Goal: Transaction & Acquisition: Purchase product/service

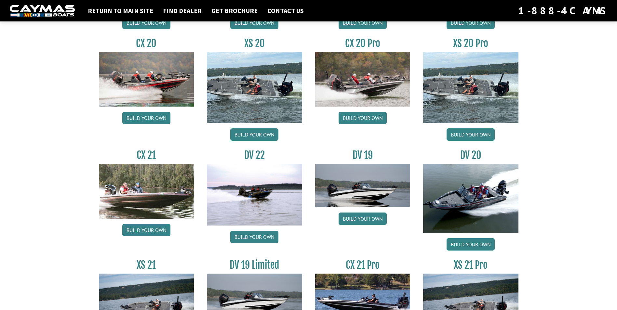
scroll to position [650, 0]
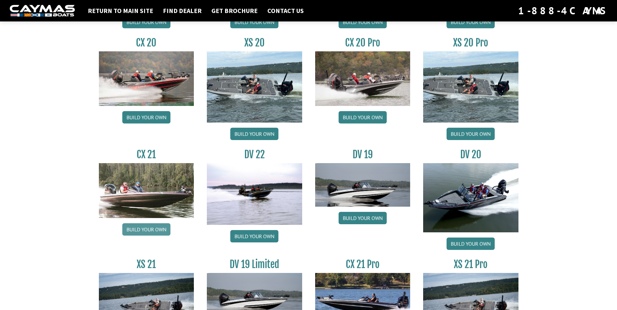
click at [151, 227] on link "Build your own" at bounding box center [146, 229] width 48 height 12
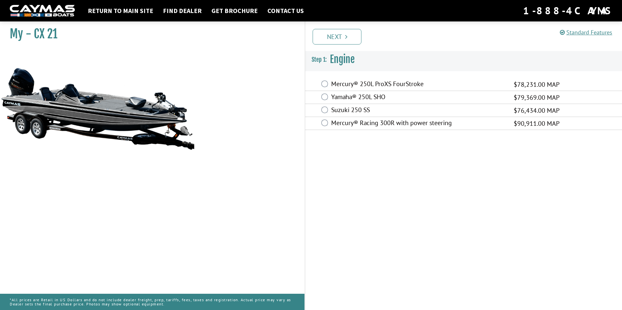
click at [341, 83] on label "Mercury® 250L ProXS FourStroke" at bounding box center [418, 84] width 174 height 9
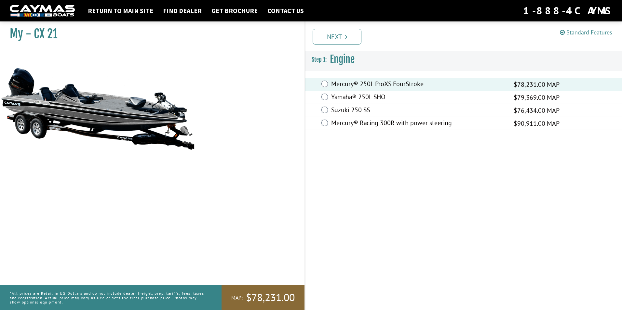
click at [349, 96] on label "Yamaha® 250L SHO" at bounding box center [418, 97] width 174 height 9
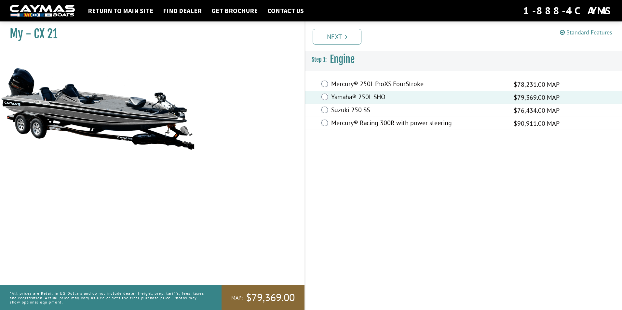
click at [347, 81] on label "Mercury® 250L ProXS FourStroke" at bounding box center [418, 84] width 174 height 9
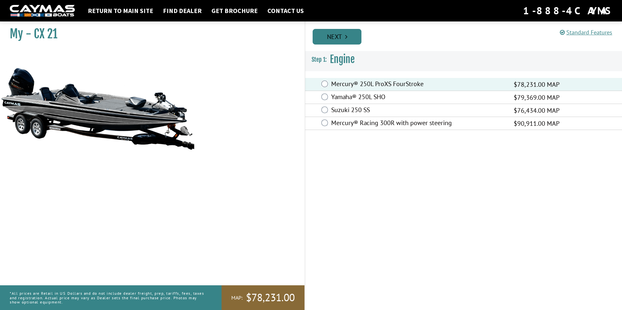
click at [342, 40] on link "Next" at bounding box center [336, 37] width 49 height 16
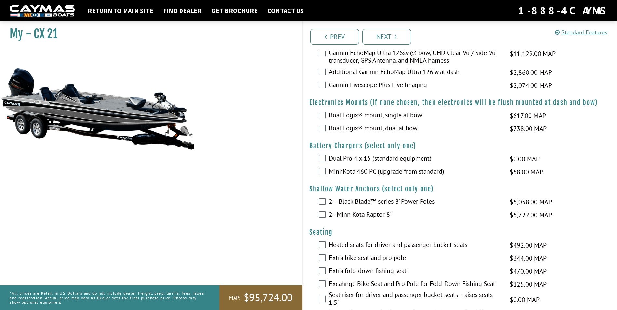
scroll to position [228, 0]
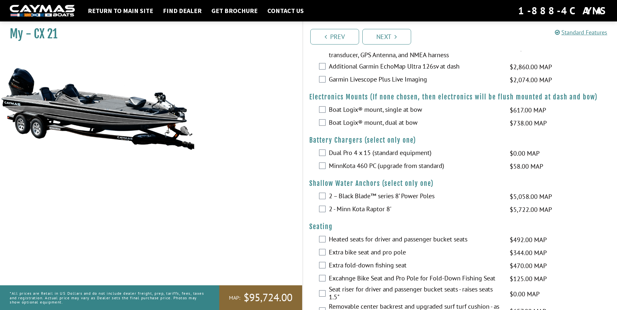
click at [322, 126] on div "Boat Logix® mount, dual at bow $738.00 MAP $872.00 MSRP" at bounding box center [460, 123] width 314 height 13
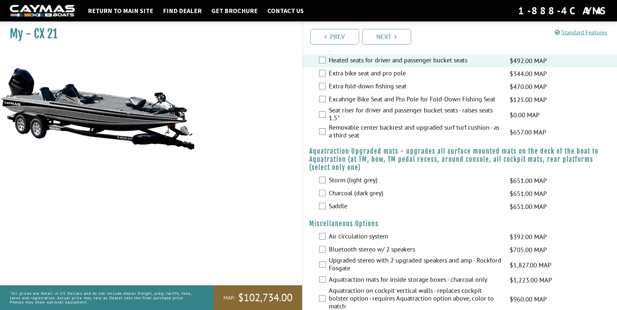
scroll to position [423, 0]
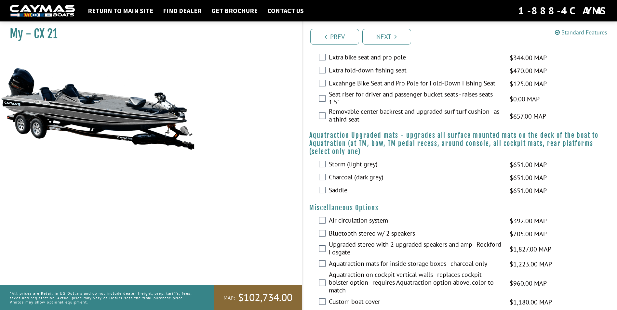
click at [325, 165] on div "Storm (light grey) $651.00 MAP $769.00 MSRP" at bounding box center [460, 164] width 314 height 13
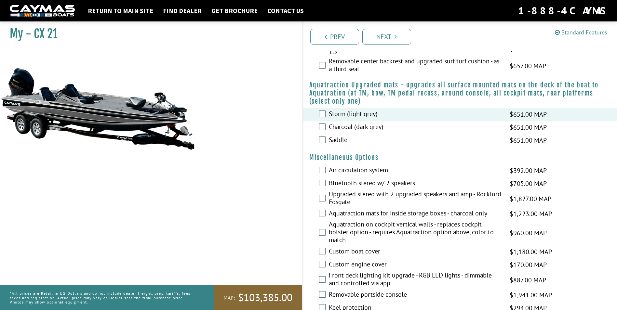
scroll to position [488, 0]
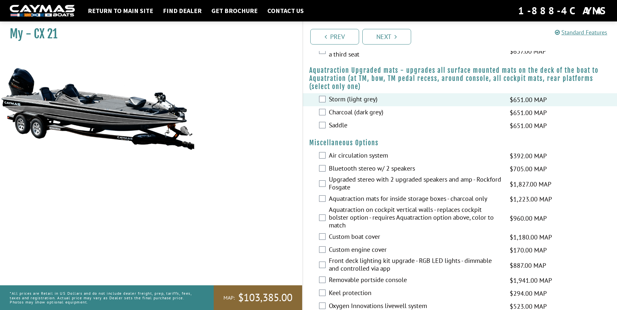
click at [322, 159] on div "Air circulation system $392.00 MAP $463.00 MSRP" at bounding box center [460, 156] width 314 height 13
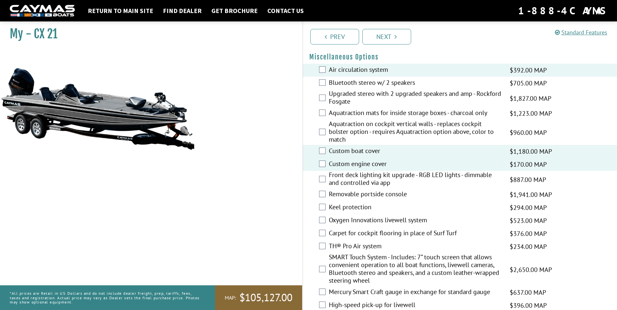
scroll to position [585, 0]
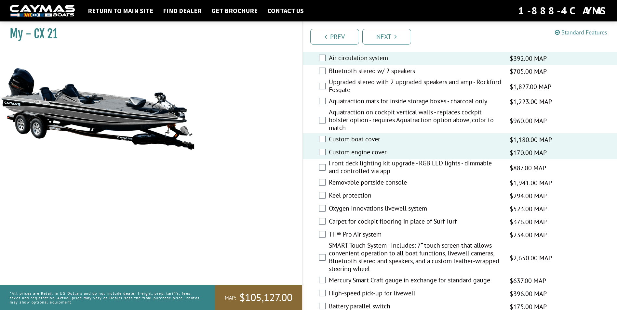
click at [322, 171] on div "Front deck lighting kit upgrade - RGB LED lights - dimmable and controlled via …" at bounding box center [460, 167] width 314 height 17
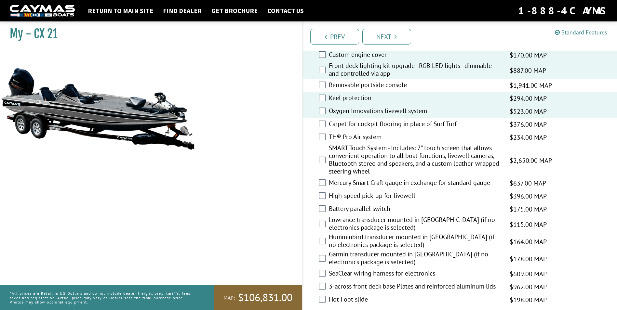
scroll to position [715, 0]
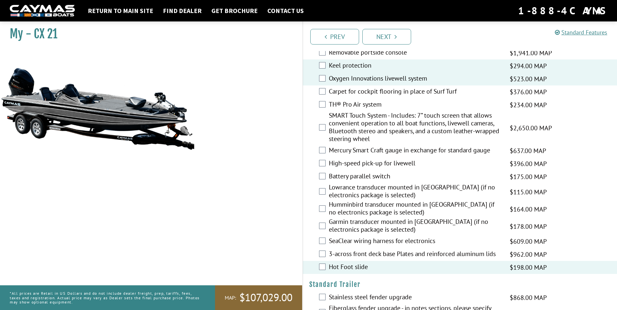
click at [320, 237] on div "SeaClear wiring harness for electronics $609.00 MAP $719.00 MSRP" at bounding box center [460, 241] width 314 height 13
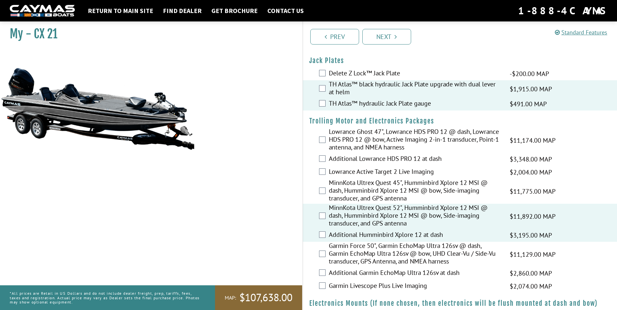
scroll to position [33, 0]
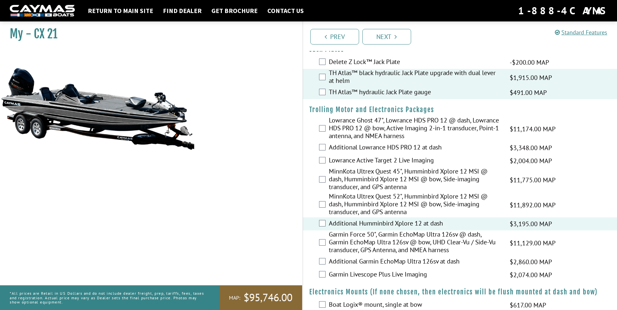
click at [323, 227] on div "Additional Humminbird Xplore 12 at dash $3,195.00 MAP $3,772.00 MSRP" at bounding box center [460, 223] width 314 height 13
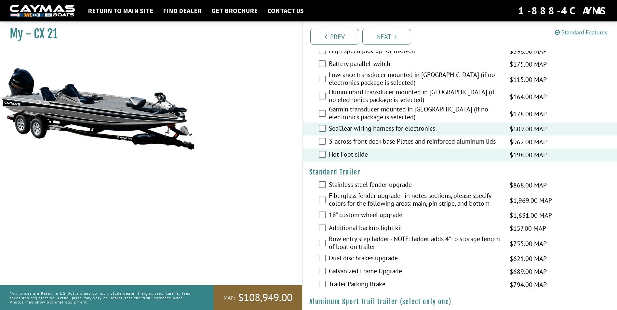
scroll to position [845, 0]
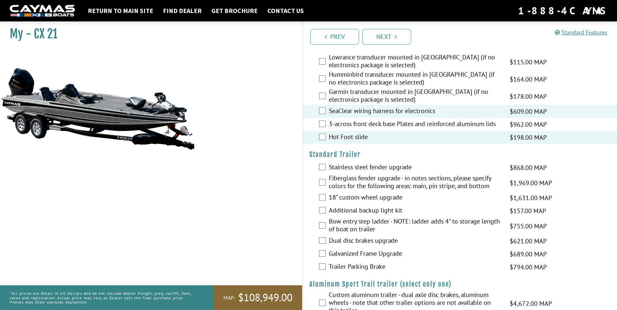
click at [400, 184] on label "Fiberglass fender upgrade - in notes sections, please specify colors for the fo…" at bounding box center [415, 182] width 173 height 17
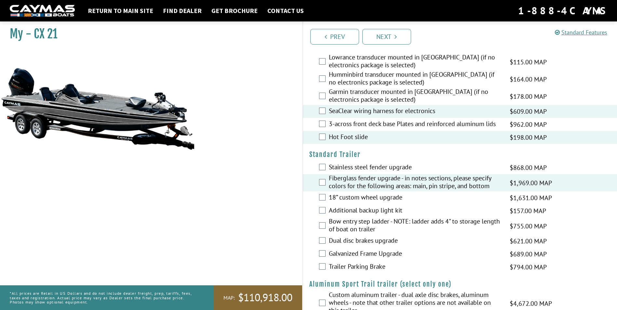
click at [374, 198] on label "18” custom wheel upgrade" at bounding box center [415, 197] width 173 height 9
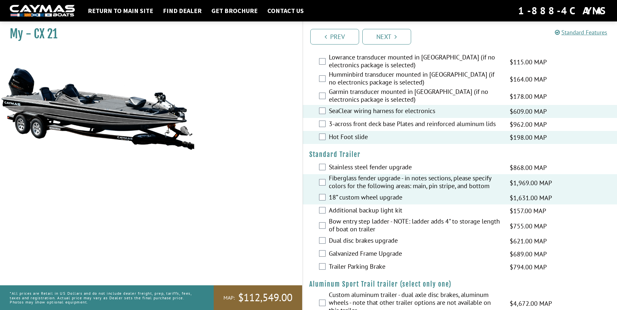
click at [353, 210] on label "Additional backup light kit" at bounding box center [415, 210] width 173 height 9
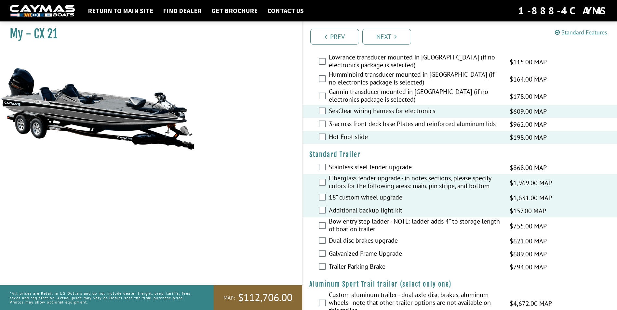
click at [376, 225] on label "Bow entry step ladder - NOTE: ladder adds 4" to storage length of boat on trail…" at bounding box center [415, 225] width 173 height 17
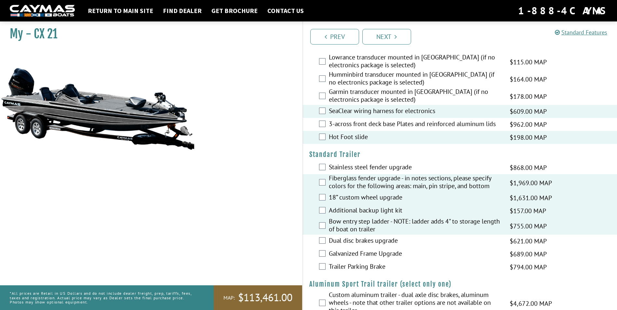
click at [338, 240] on label "Dual disc brakes upgrade" at bounding box center [415, 241] width 173 height 9
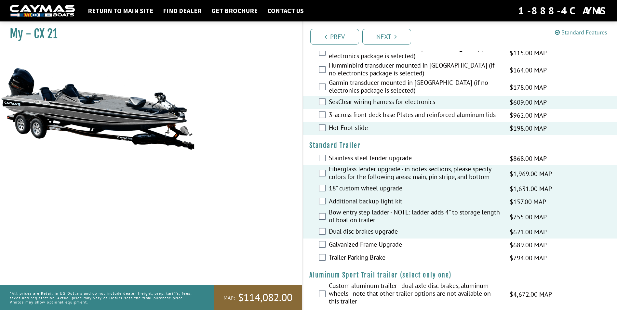
scroll to position [863, 0]
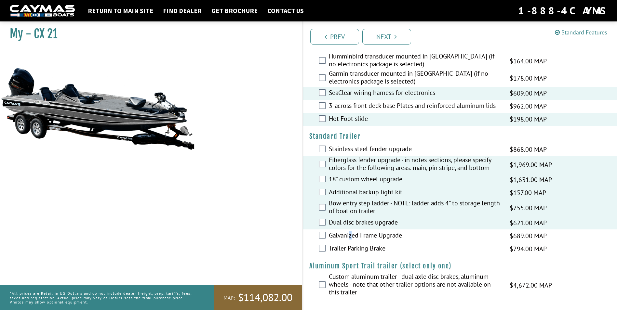
click at [350, 234] on label "Galvanized Frame Upgrade" at bounding box center [415, 235] width 173 height 9
drag, startPoint x: 350, startPoint y: 234, endPoint x: 333, endPoint y: 236, distance: 17.0
click at [333, 236] on label "Galvanized Frame Upgrade" at bounding box center [415, 235] width 173 height 9
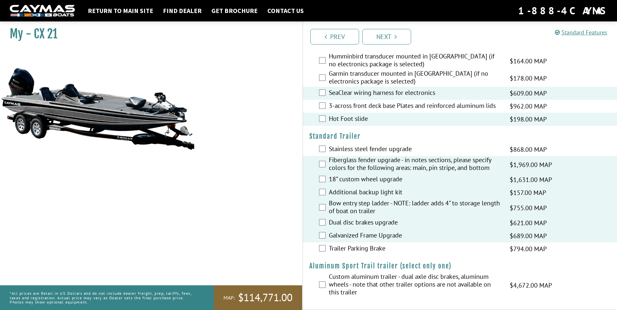
click at [339, 247] on label "Trailer Parking Brake" at bounding box center [415, 248] width 173 height 9
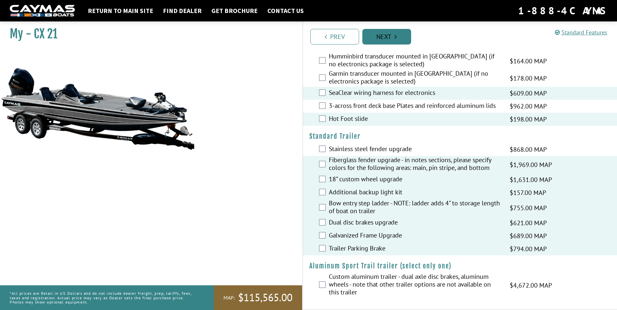
click at [374, 40] on link "Next" at bounding box center [386, 37] width 49 height 16
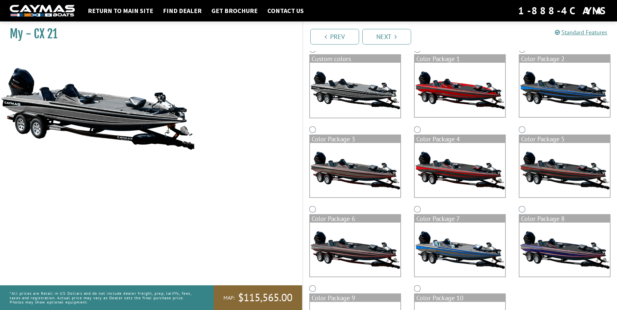
scroll to position [0, 0]
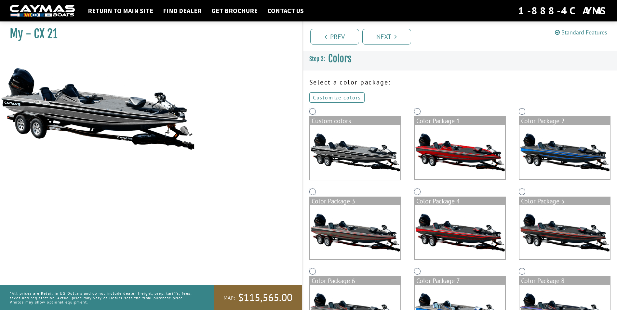
click at [438, 156] on img at bounding box center [460, 152] width 90 height 54
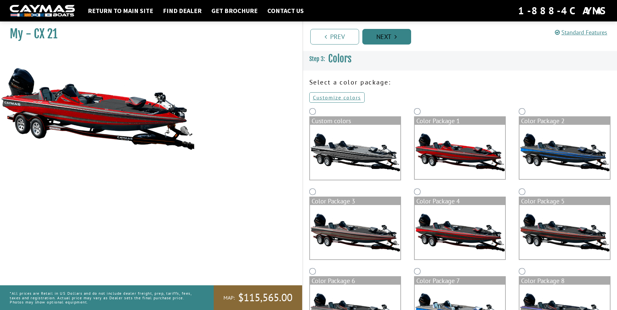
click at [392, 33] on link "Next" at bounding box center [386, 37] width 49 height 16
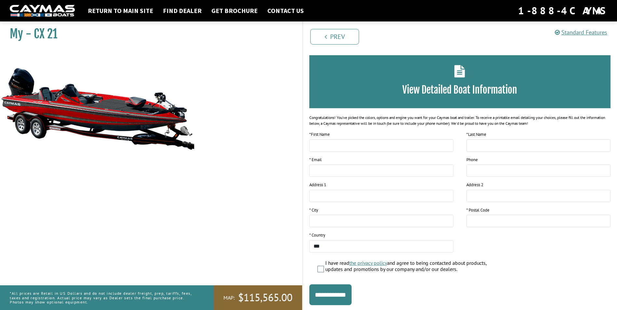
scroll to position [33, 0]
